Goal: Task Accomplishment & Management: Manage account settings

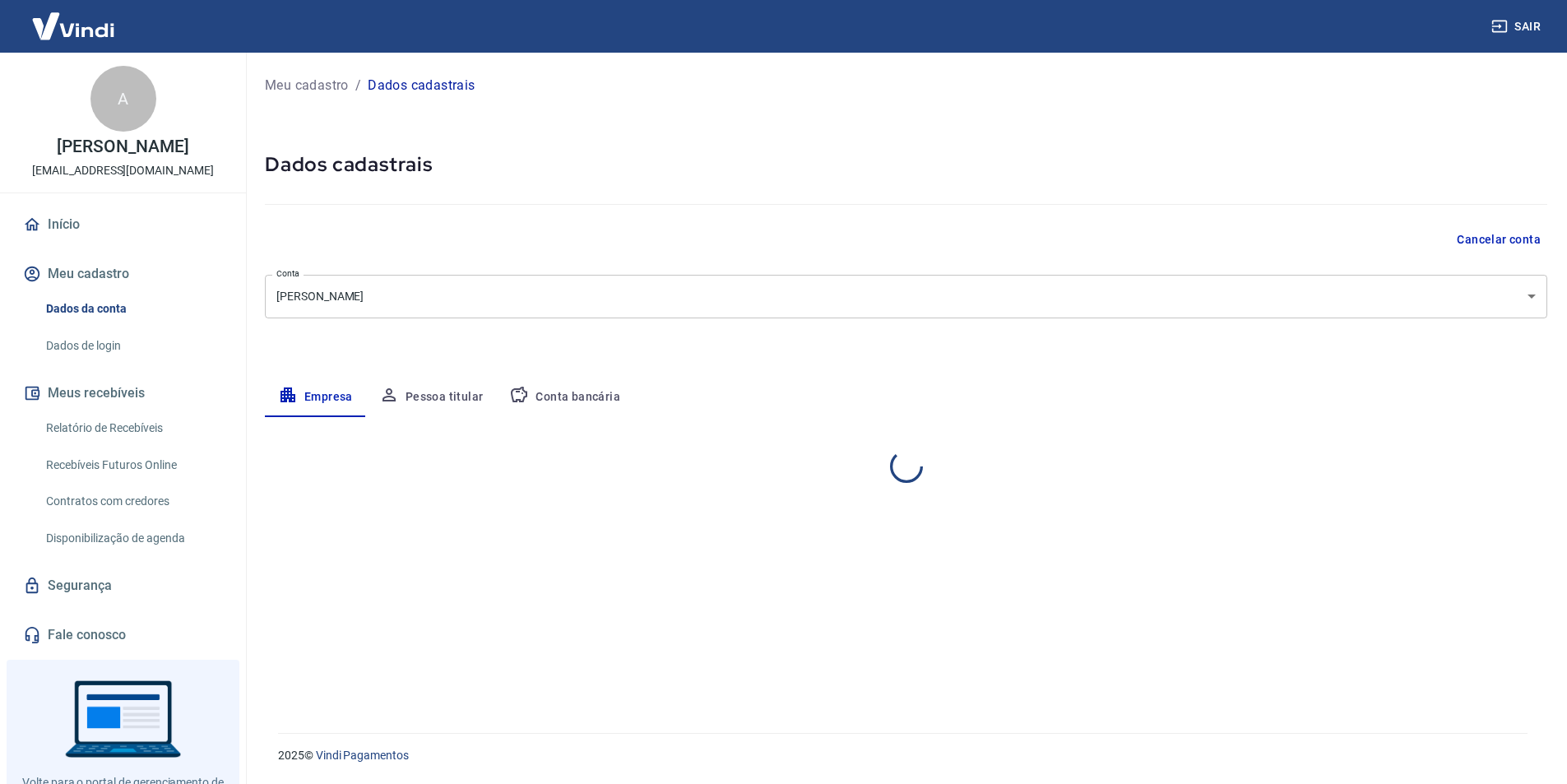
select select "RJ"
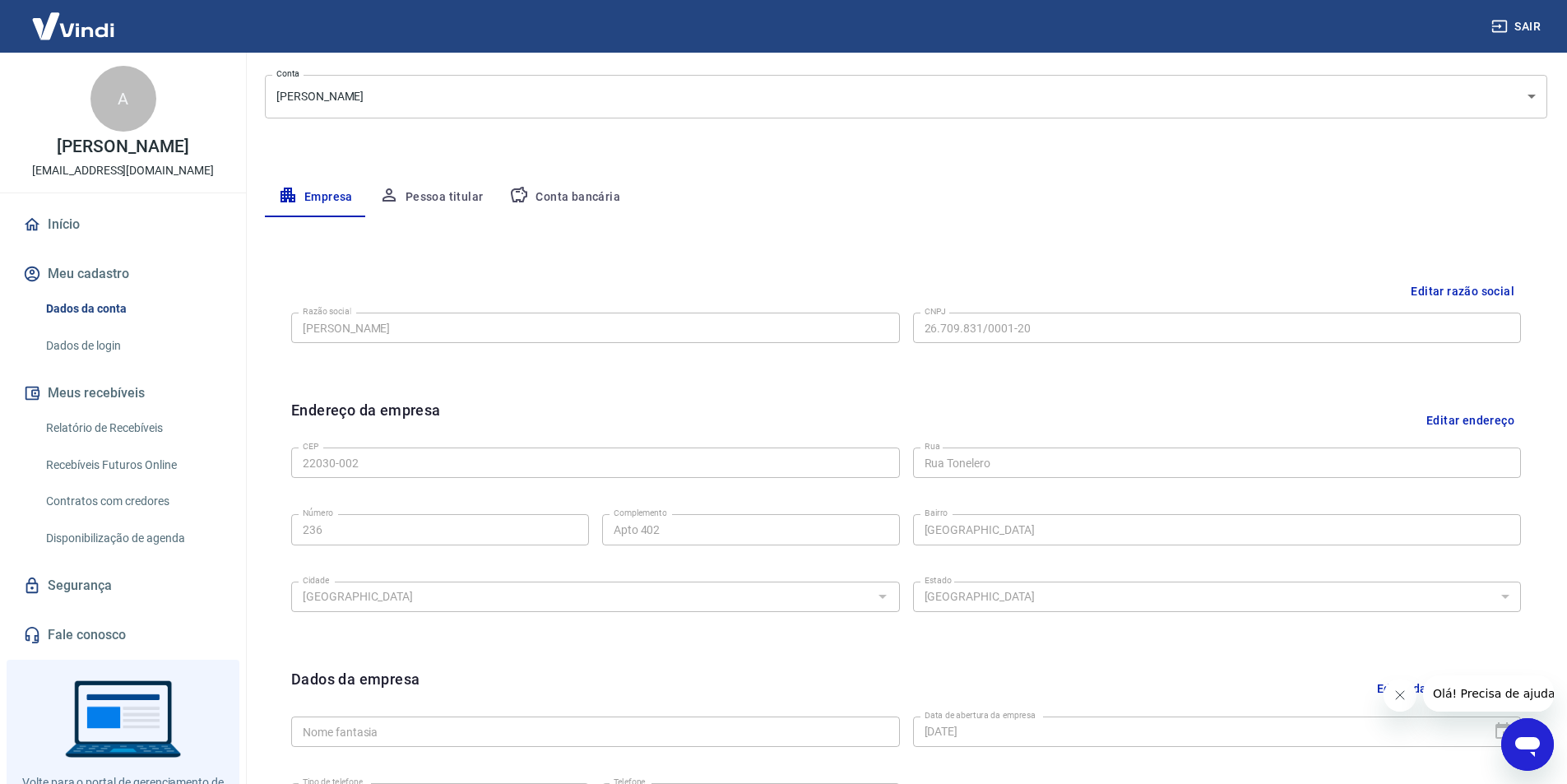
scroll to position [82, 0]
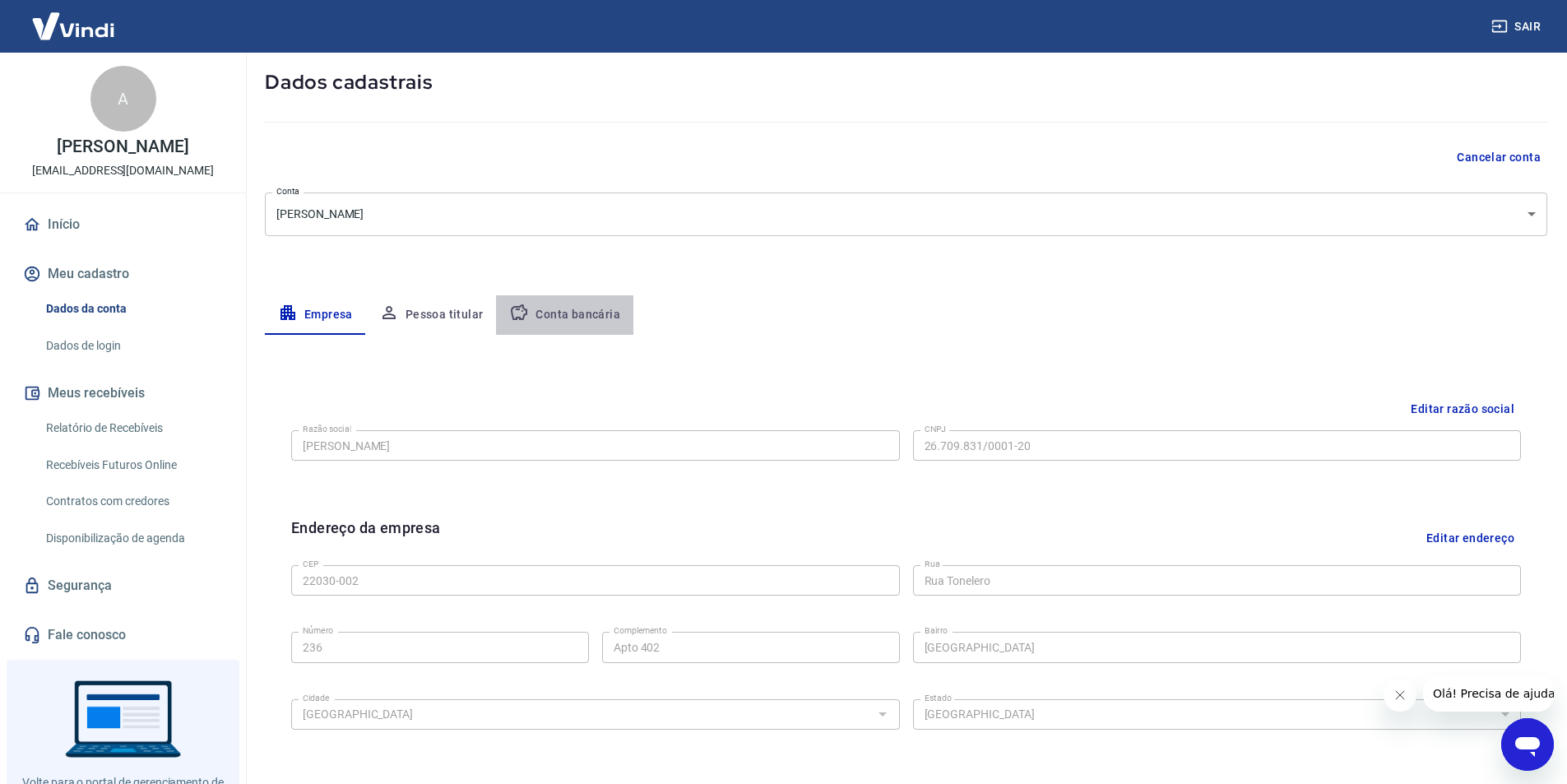
click at [565, 305] on button "Conta bancária" at bounding box center [565, 315] width 138 height 39
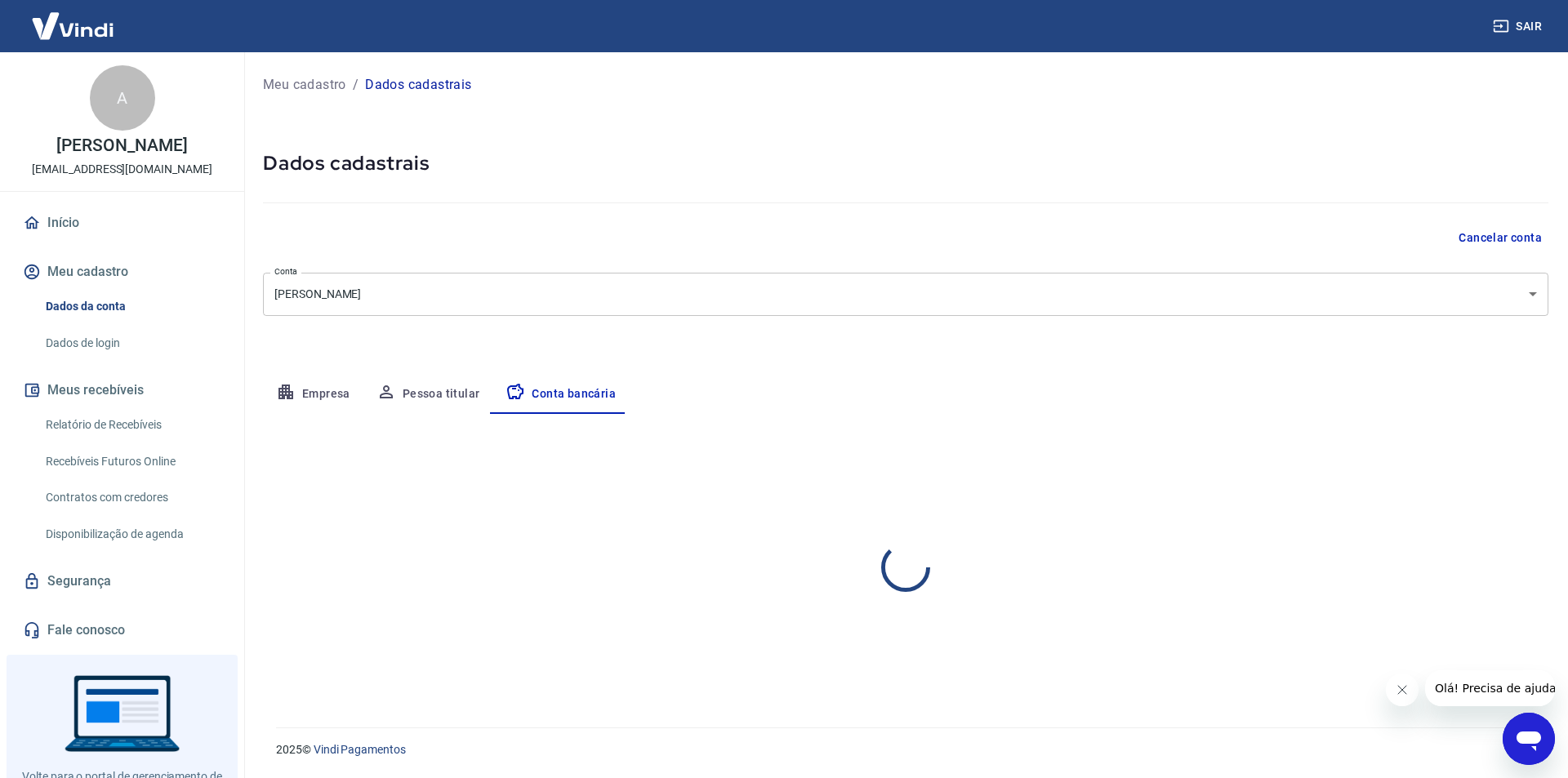
select select "1"
click at [1446, 467] on button "Editar conta bancária" at bounding box center [1480, 462] width 137 height 31
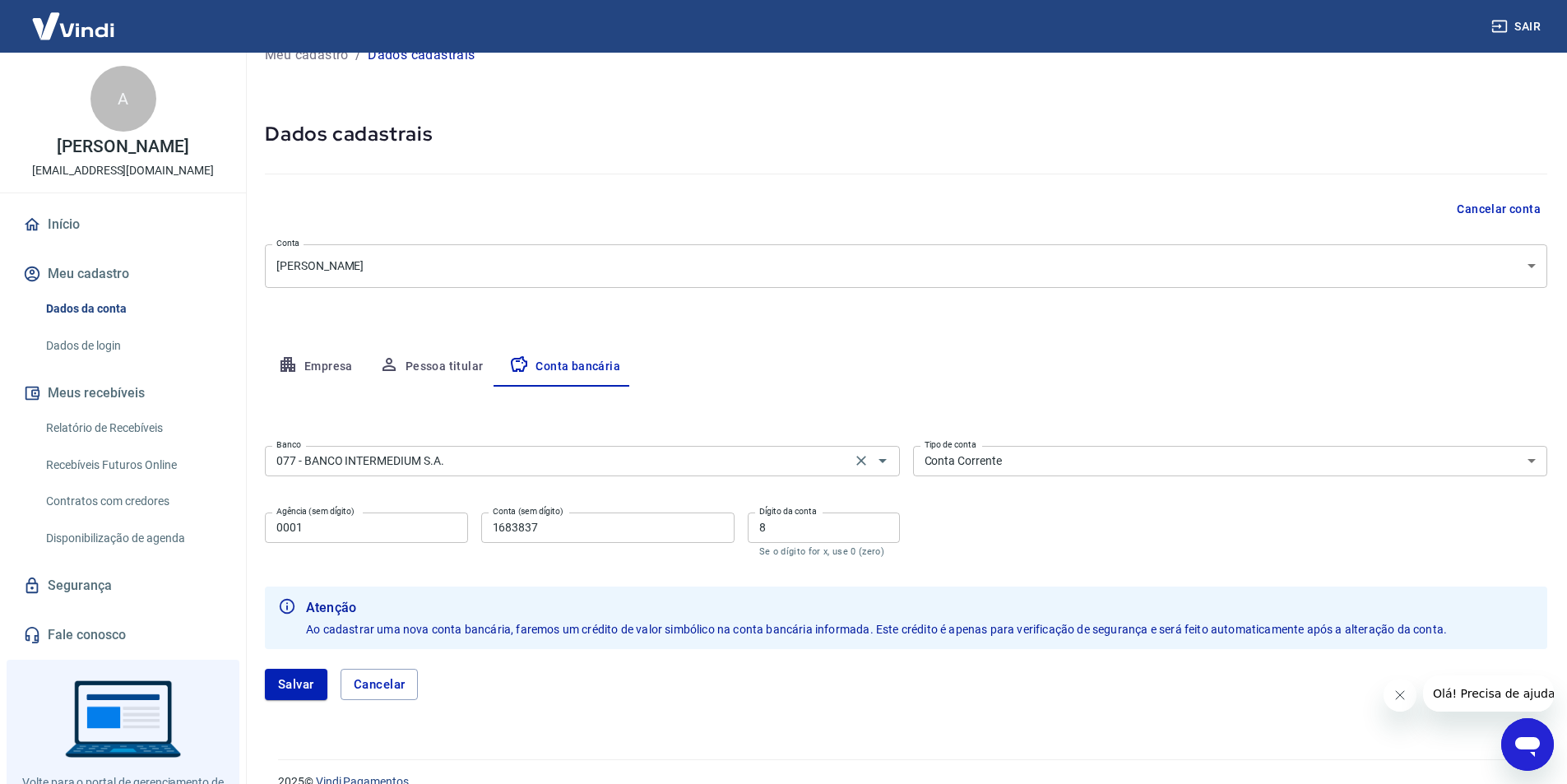
scroll to position [56, 0]
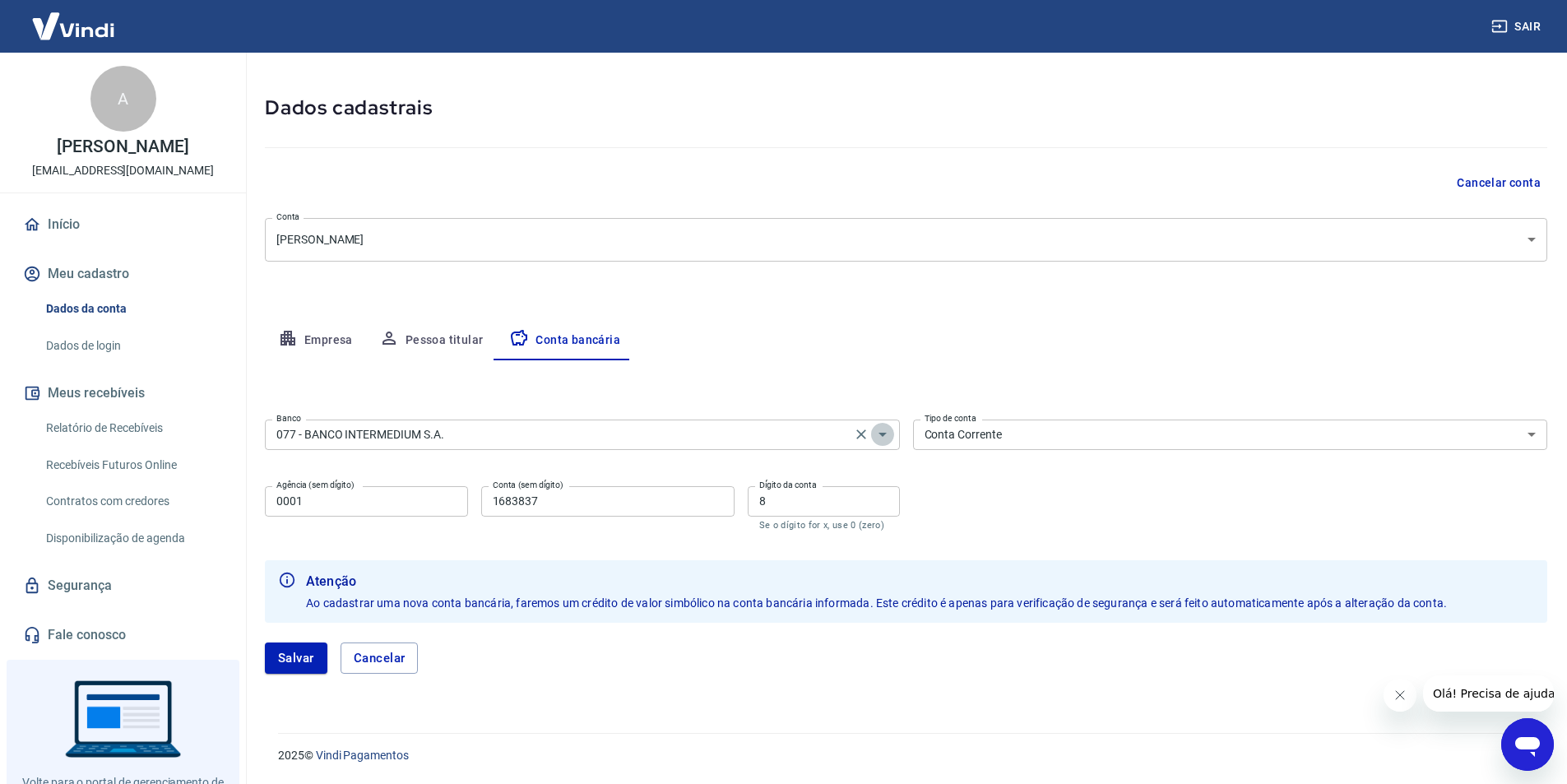
click at [885, 440] on icon "Abrir" at bounding box center [882, 433] width 20 height 20
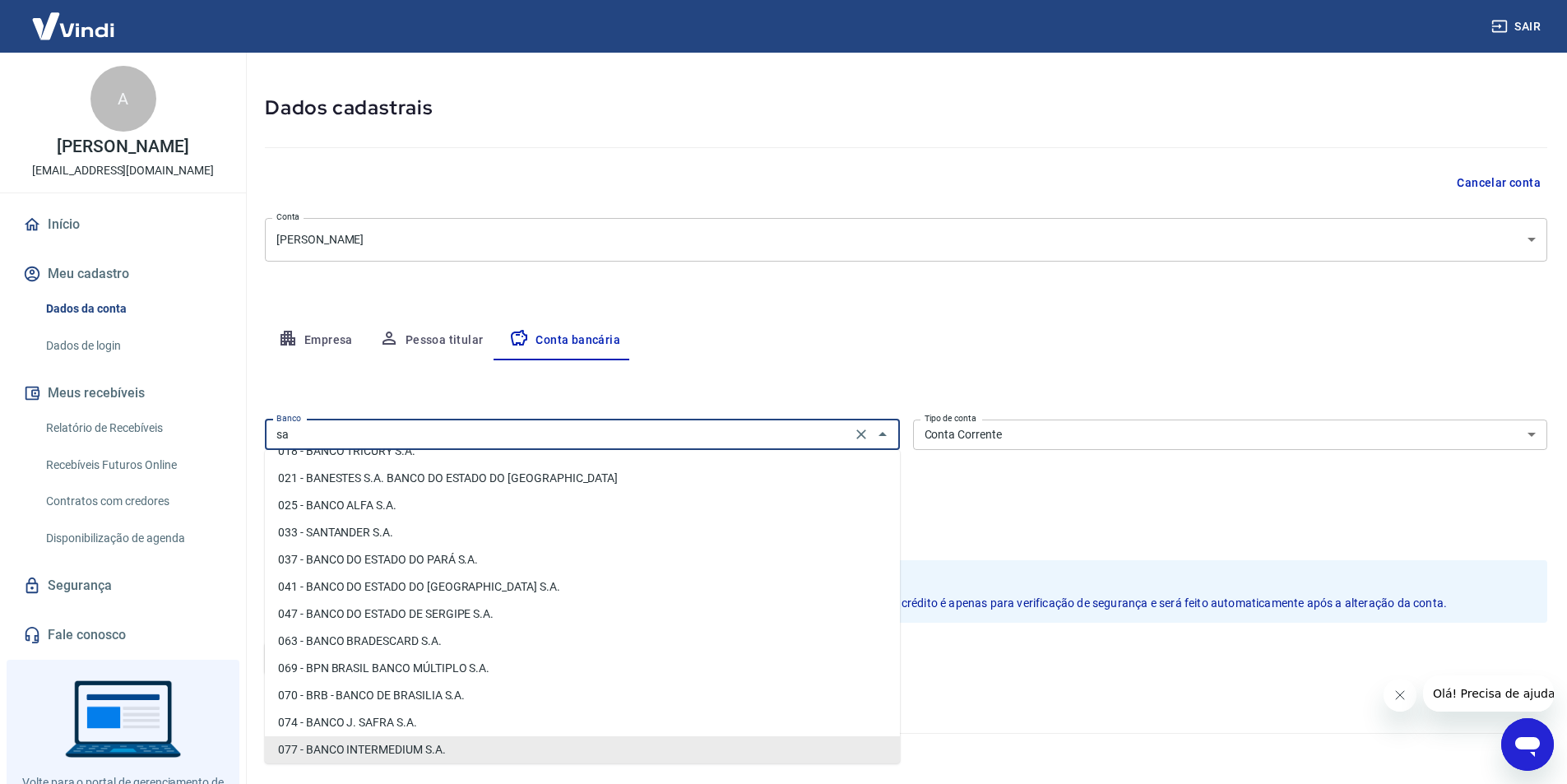
scroll to position [0, 0]
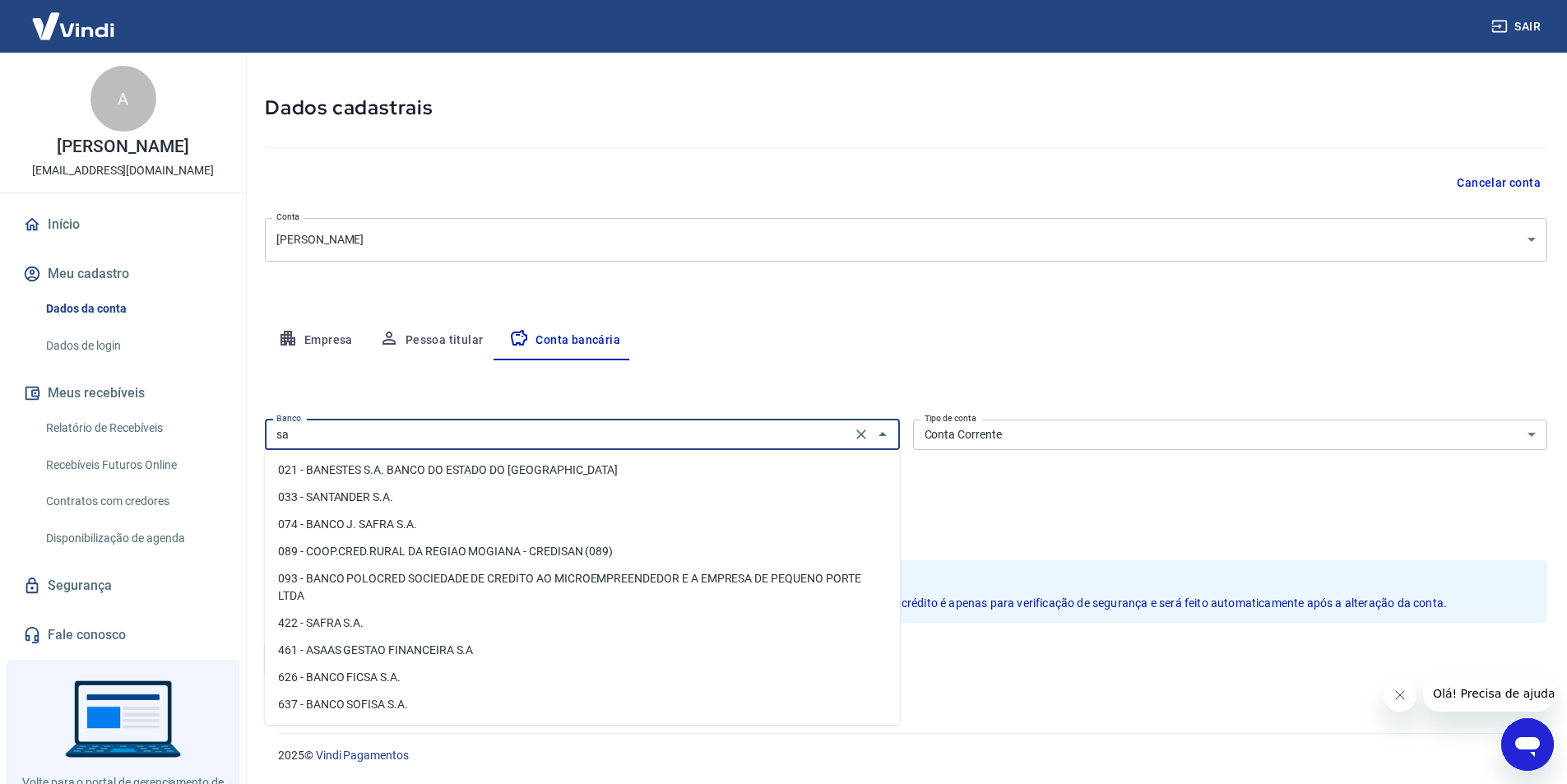
click at [358, 498] on li "033 - SANTANDER S.A." at bounding box center [582, 497] width 635 height 27
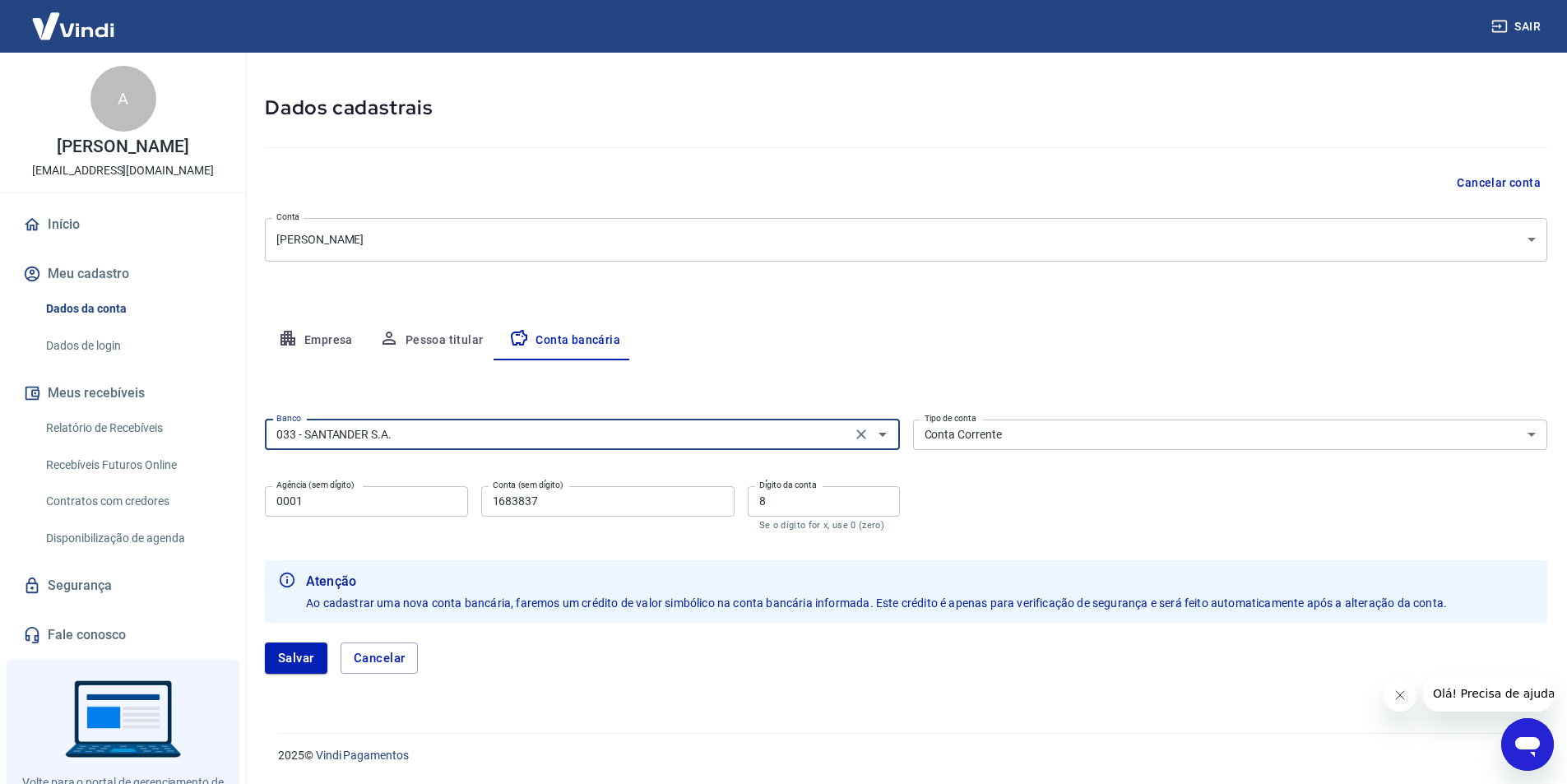
type input "033 - SANTANDER S.A."
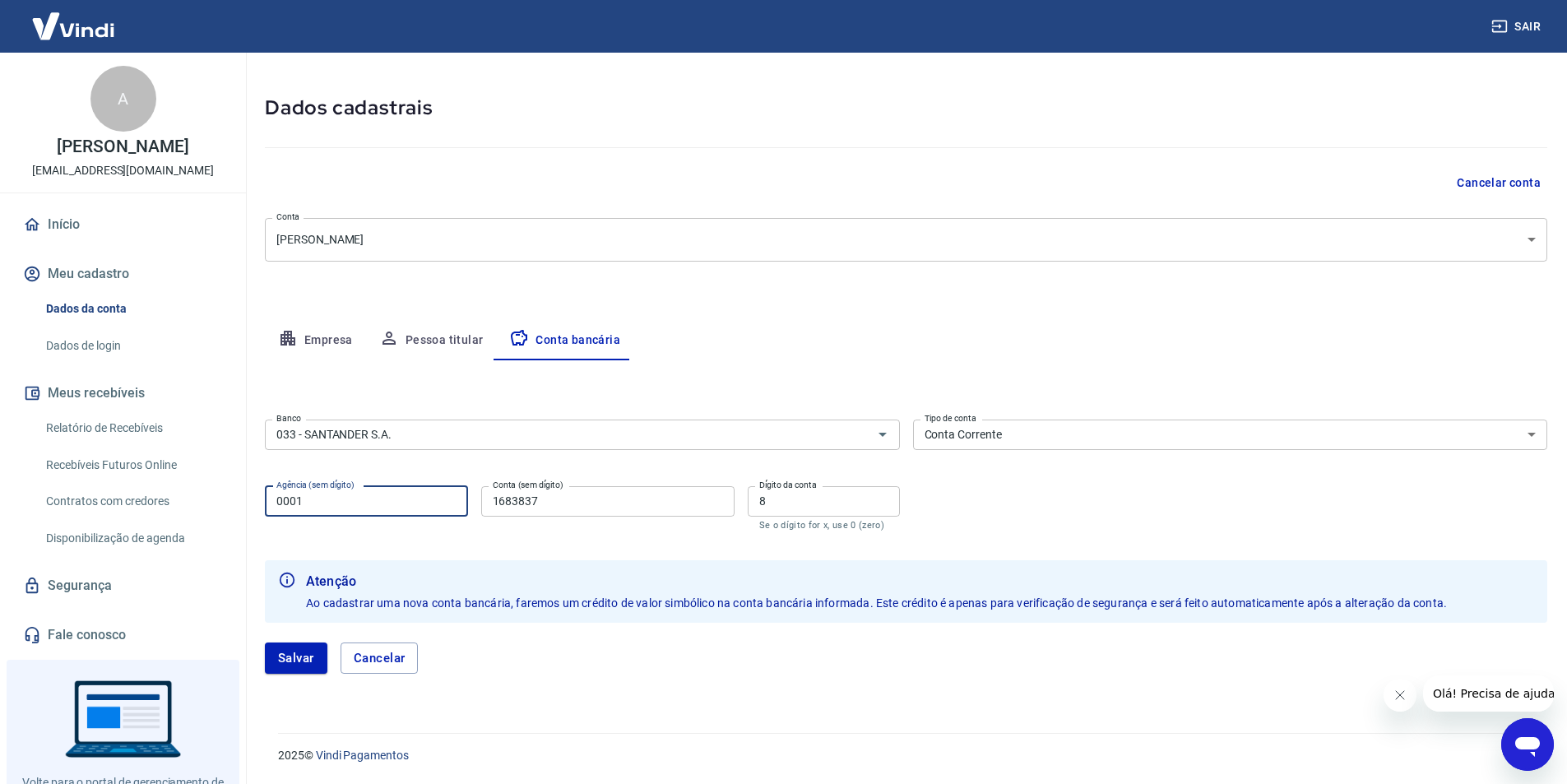
drag, startPoint x: 333, startPoint y: 497, endPoint x: 206, endPoint y: 498, distance: 127.0
click at [206, 498] on div "Sair A [PERSON_NAME] [EMAIL_ADDRESS][DOMAIN_NAME] Início Meu cadastro Dados da …" at bounding box center [784, 335] width 1567 height 784
type input "0124"
drag, startPoint x: 543, startPoint y: 509, endPoint x: 450, endPoint y: 513, distance: 93.1
click at [450, 513] on div "Agência (sem dígito) 0124 Agência (sem dígito) Conta (sem dígito) 1683837 Conta…" at bounding box center [582, 506] width 635 height 54
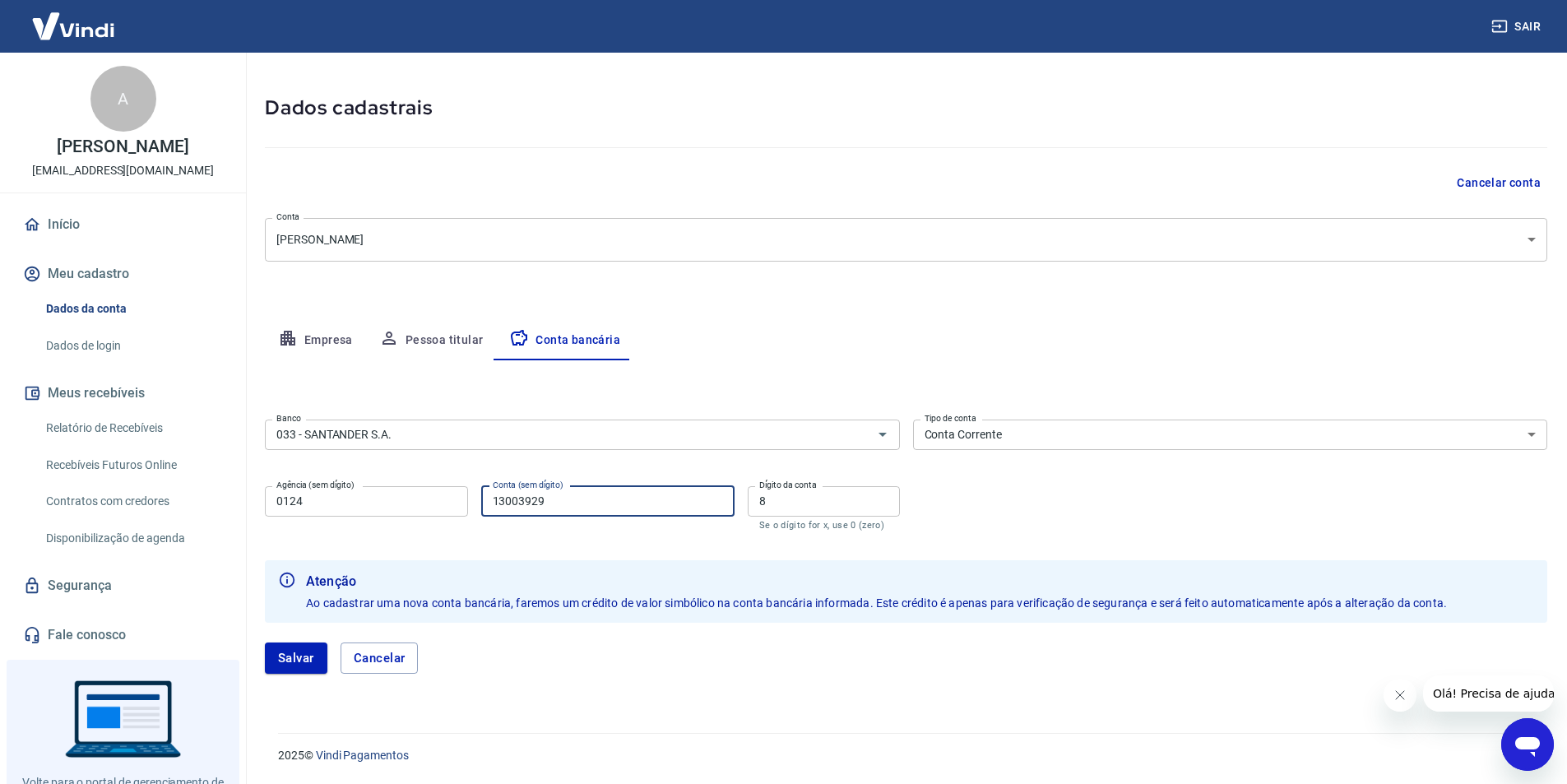
type input "13003929"
click at [1401, 692] on icon "Fechar mensagem da empresa" at bounding box center [1398, 694] width 13 height 13
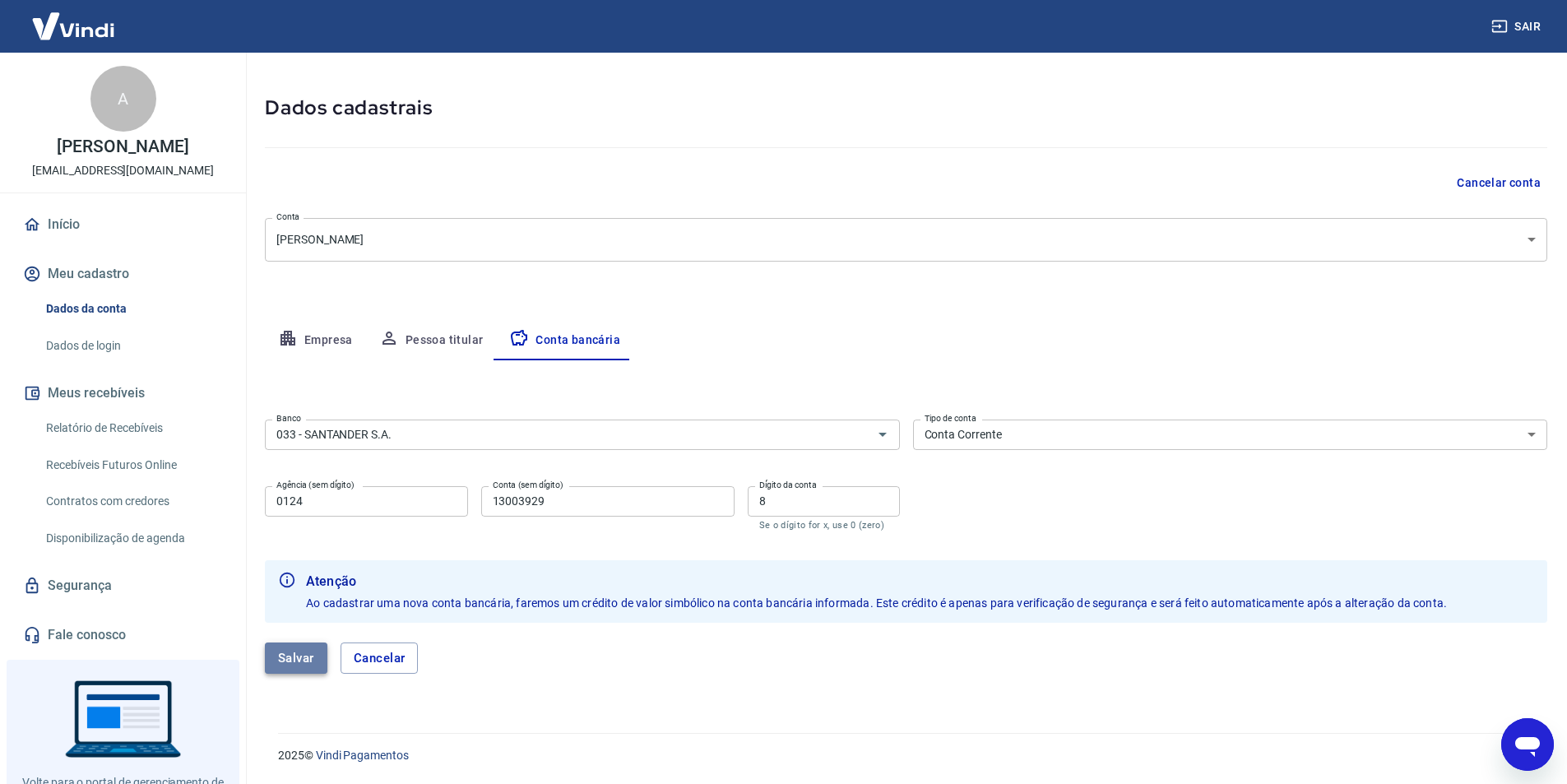
click at [286, 666] on button "Salvar" at bounding box center [296, 657] width 62 height 32
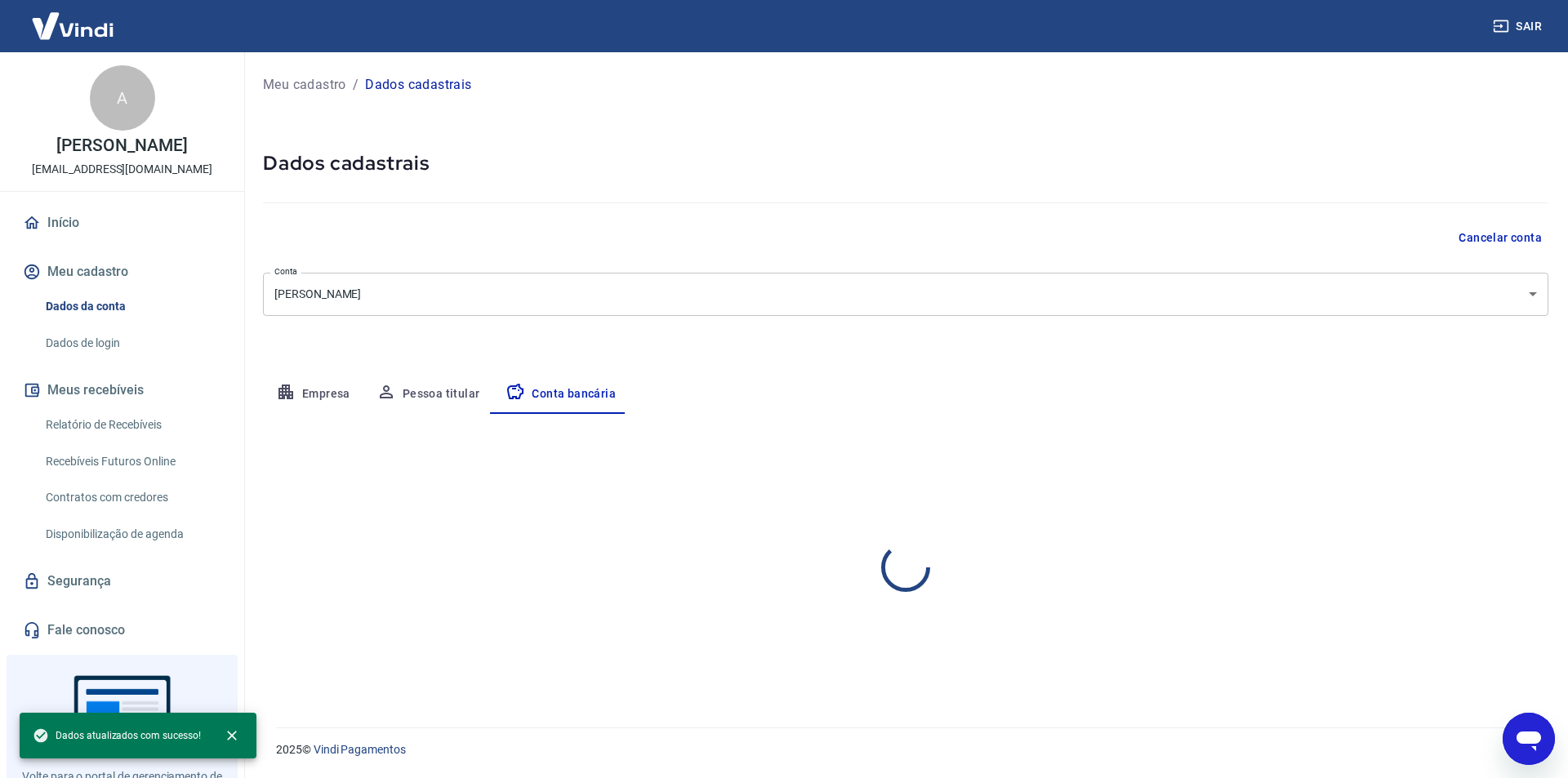
select select "1"
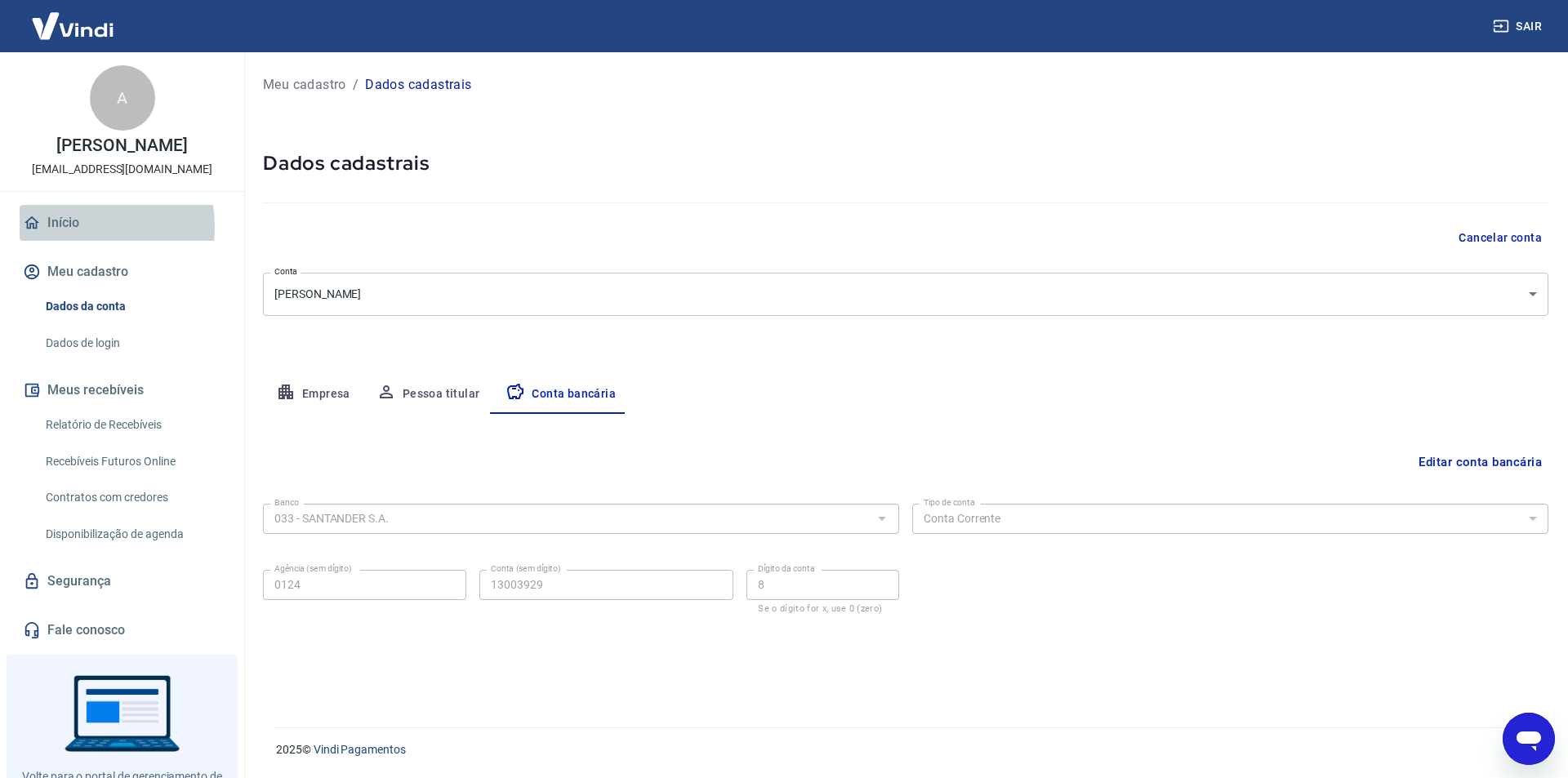
click at [69, 241] on link "Início" at bounding box center [121, 222] width 205 height 36
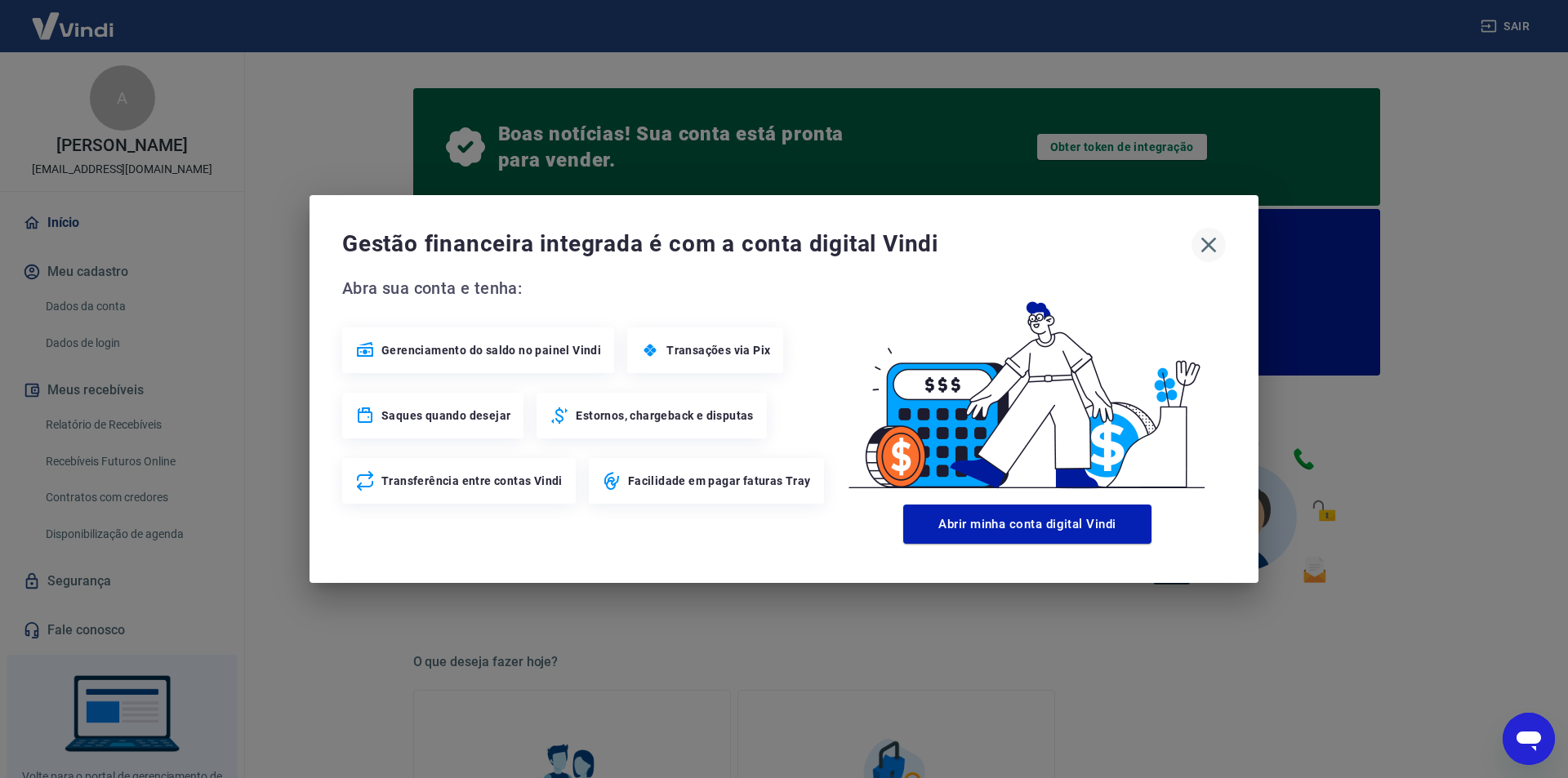
click at [1200, 244] on icon "button" at bounding box center [1208, 244] width 26 height 26
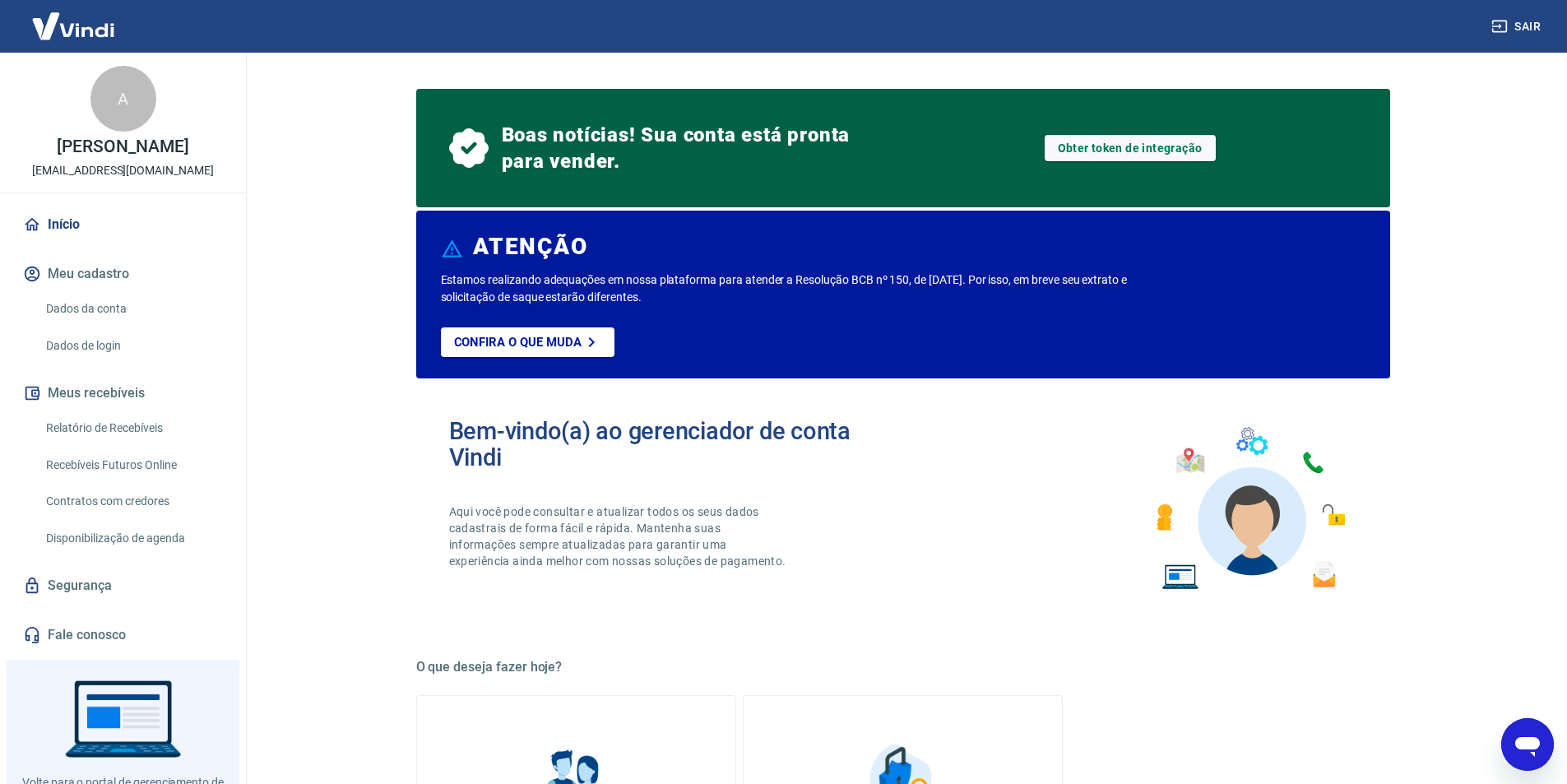
click at [80, 243] on link "Início" at bounding box center [122, 224] width 206 height 36
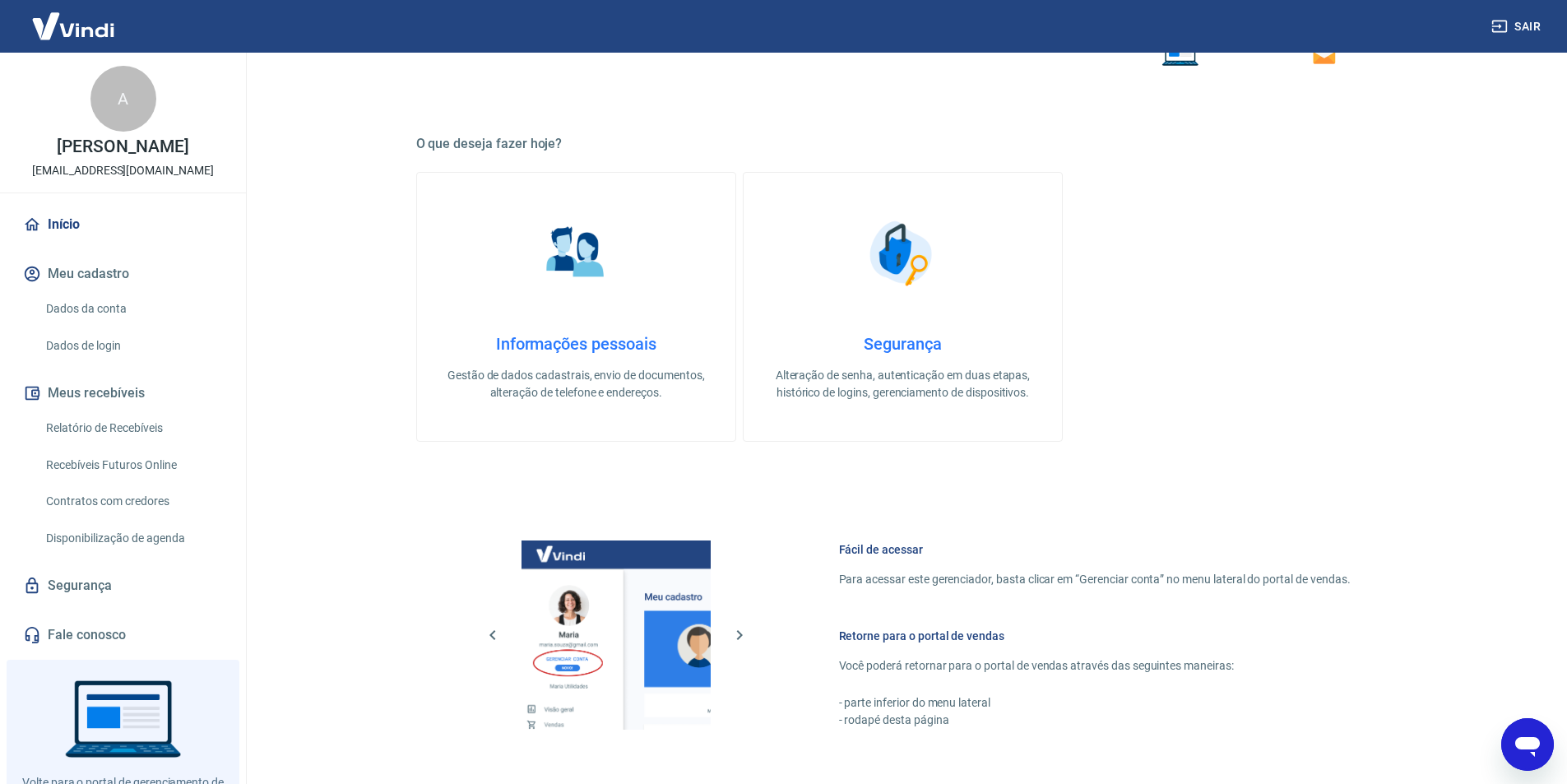
scroll to position [297, 0]
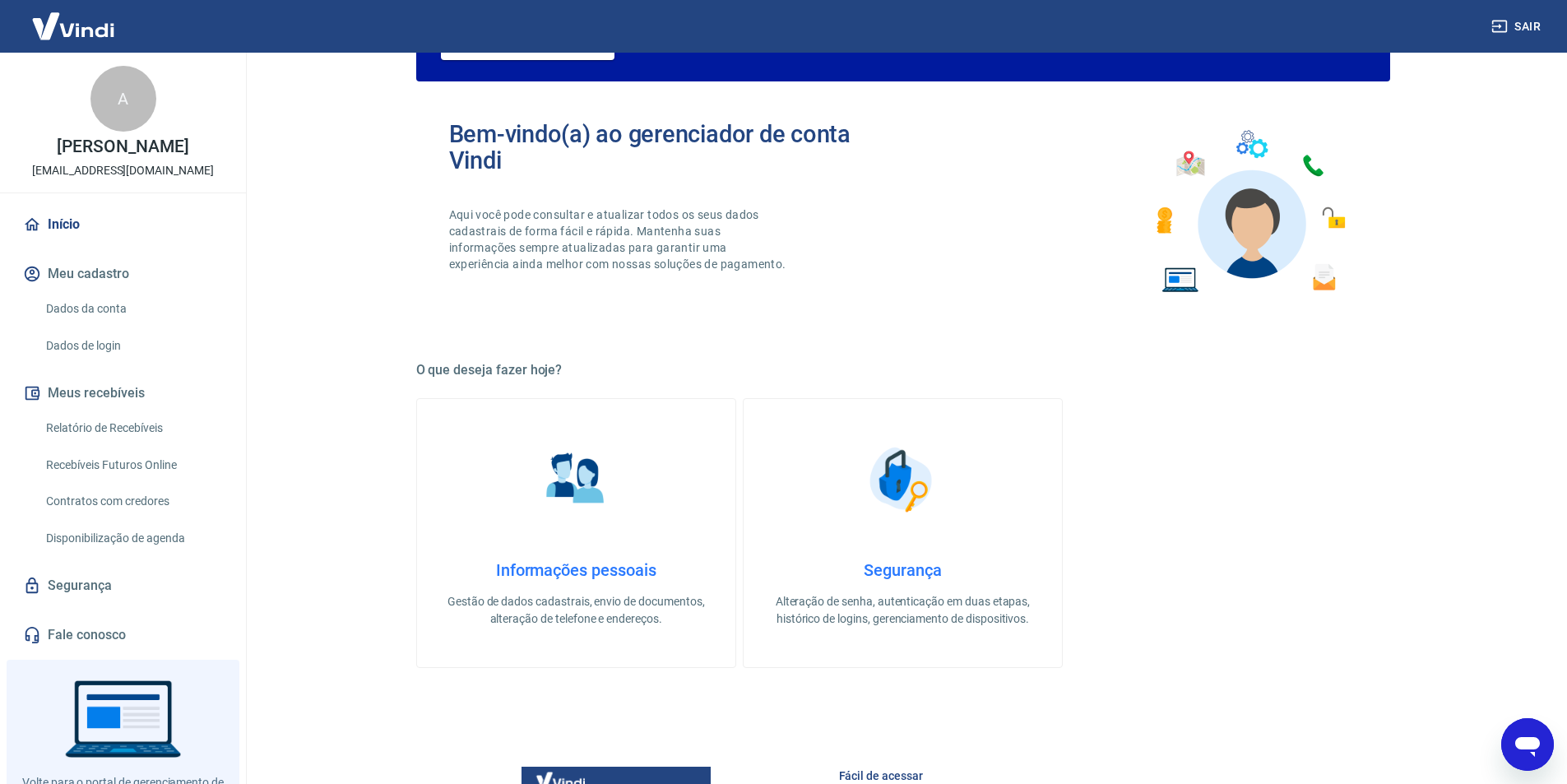
click at [99, 32] on img at bounding box center [73, 26] width 107 height 50
click at [70, 236] on link "Início" at bounding box center [122, 224] width 206 height 36
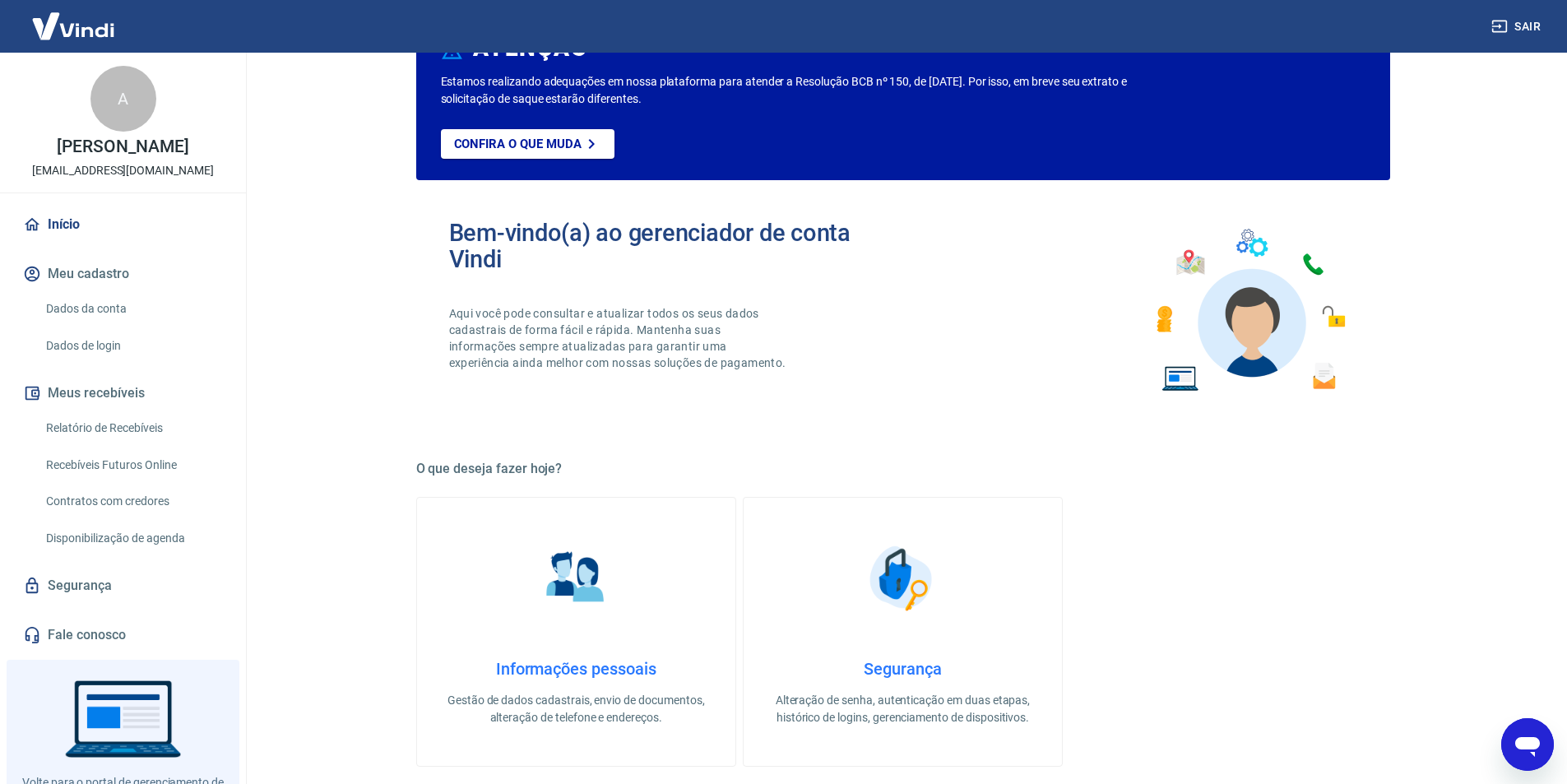
scroll to position [0, 0]
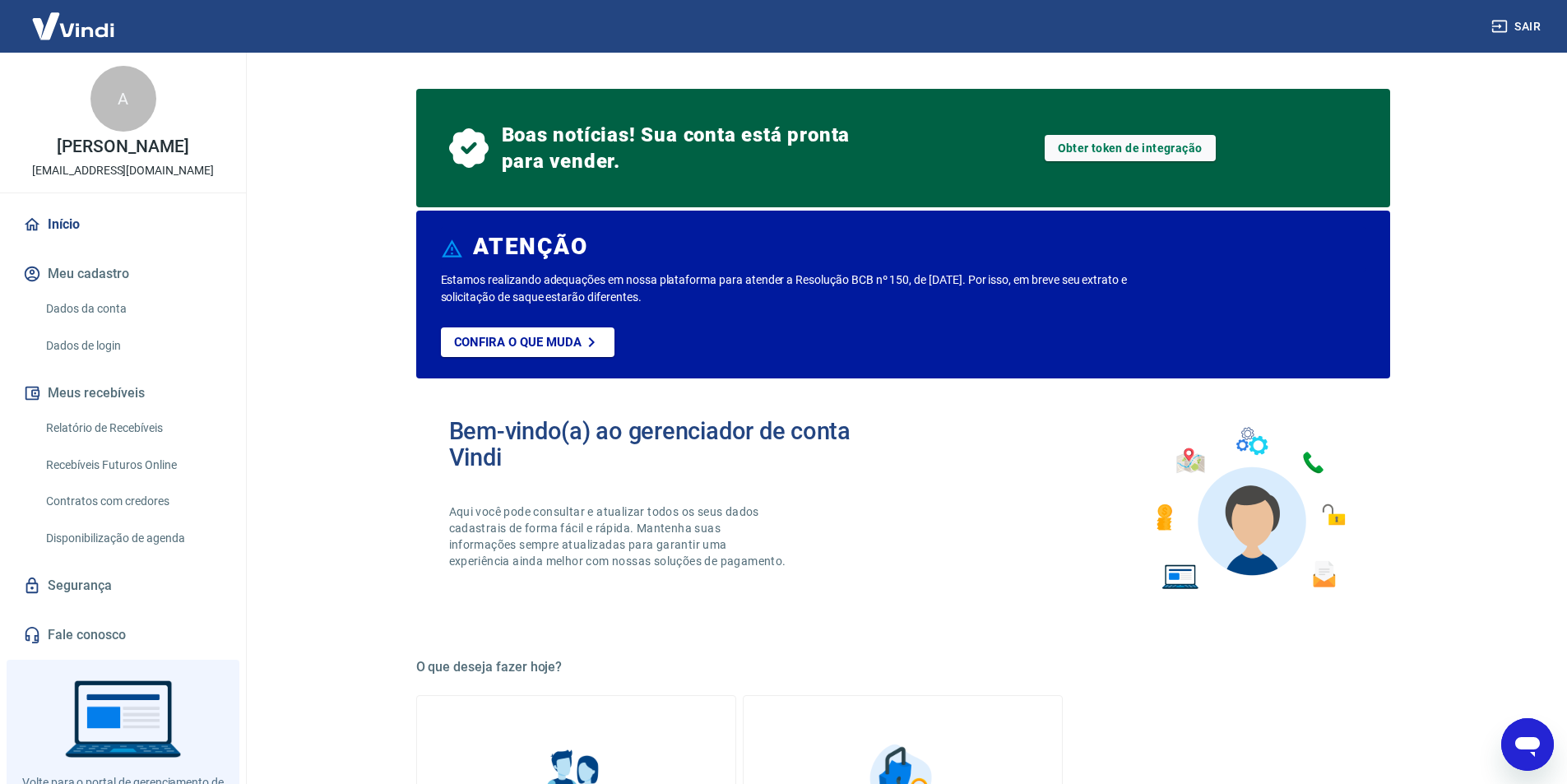
click at [71, 243] on link "Início" at bounding box center [122, 224] width 206 height 36
click at [70, 240] on link "Início" at bounding box center [122, 224] width 206 height 36
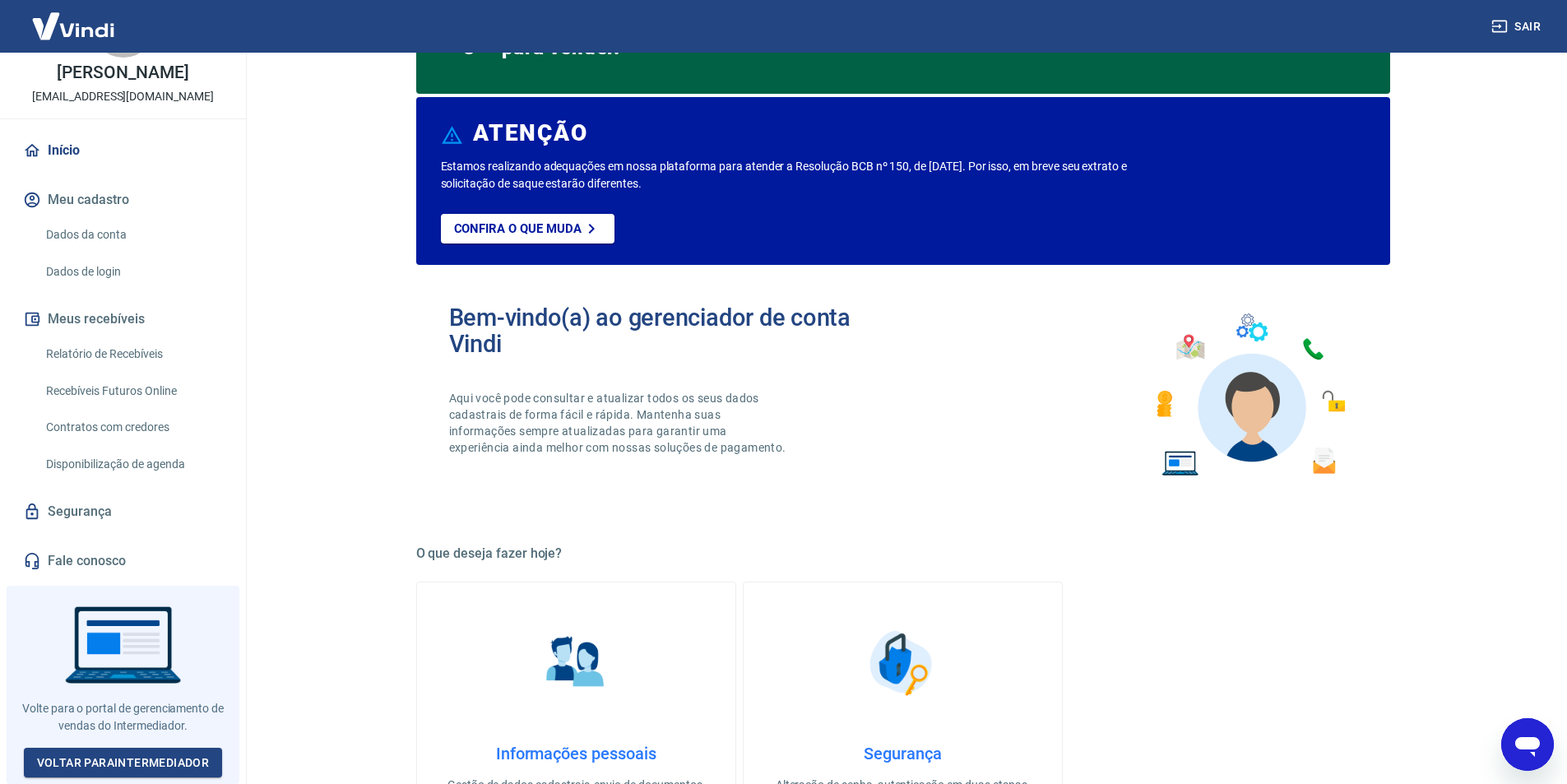
scroll to position [247, 0]
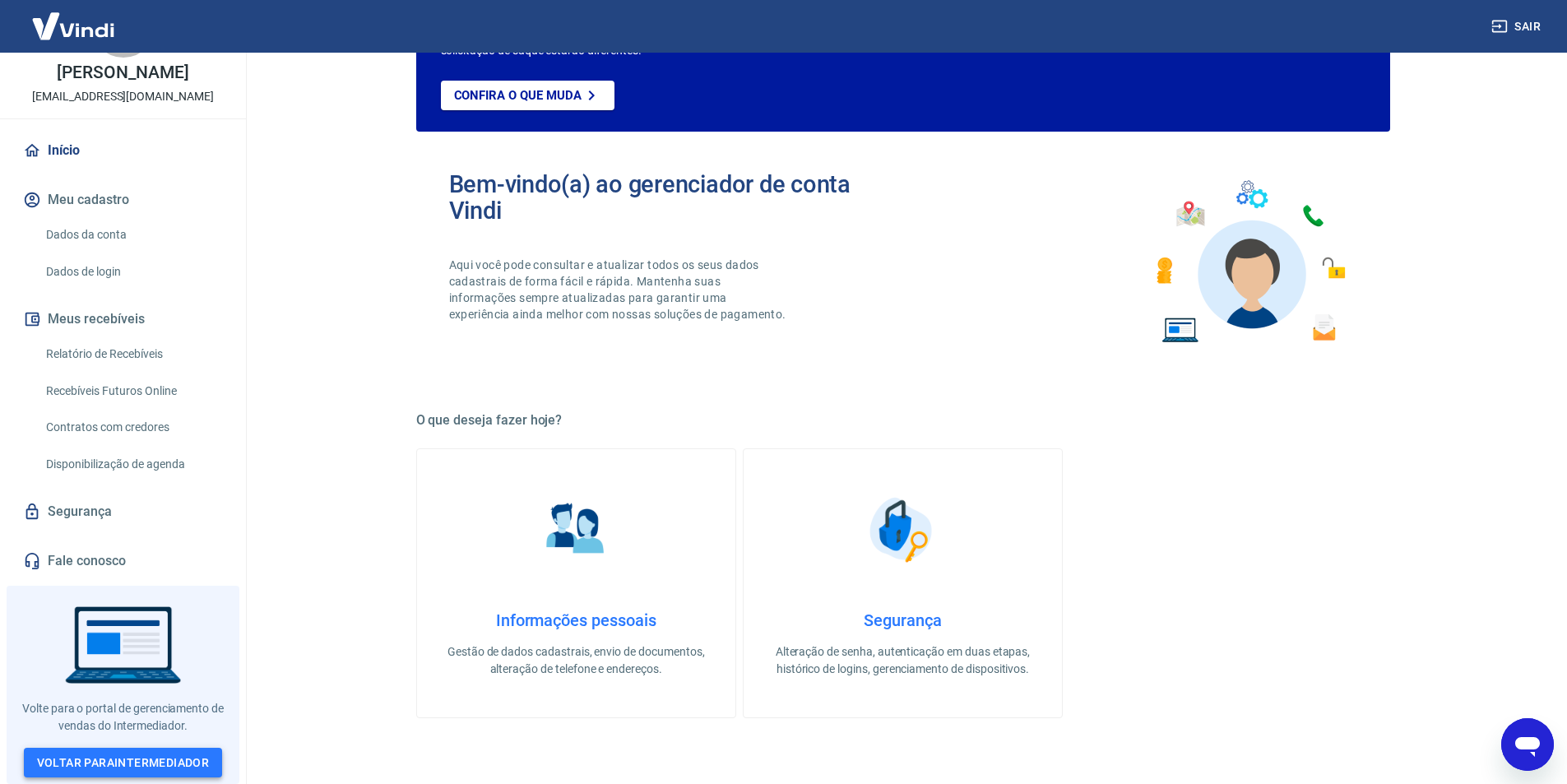
click at [81, 755] on link "Voltar para Intermediador" at bounding box center [123, 763] width 199 height 31
